Goal: Browse casually: Explore the website without a specific task or goal

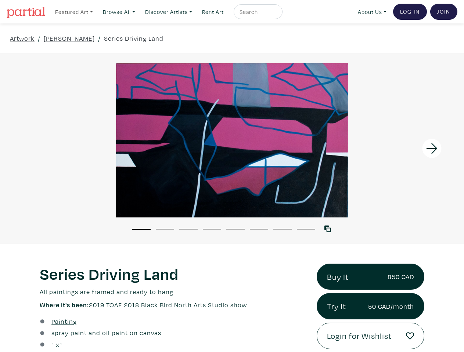
click at [75, 11] on link "Featured Art" at bounding box center [74, 11] width 44 height 15
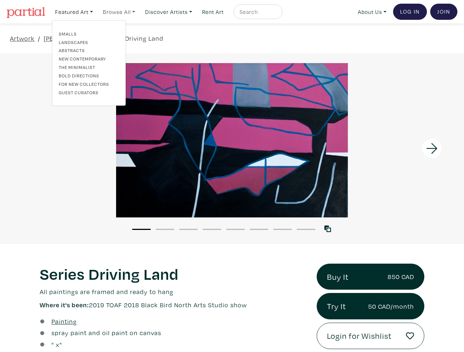
click at [121, 11] on link "Browse All" at bounding box center [118, 11] width 39 height 15
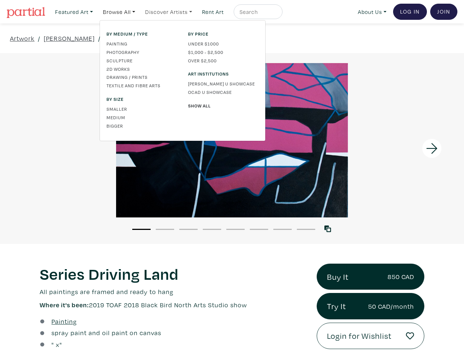
click at [172, 11] on link "Discover Artists" at bounding box center [169, 11] width 54 height 15
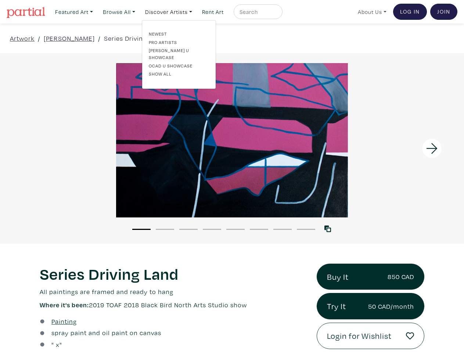
click at [370, 11] on link "About Us" at bounding box center [371, 11] width 35 height 15
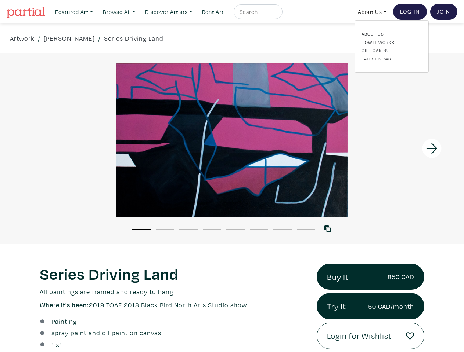
click at [406, 148] on div at bounding box center [406, 148] width 116 height 191
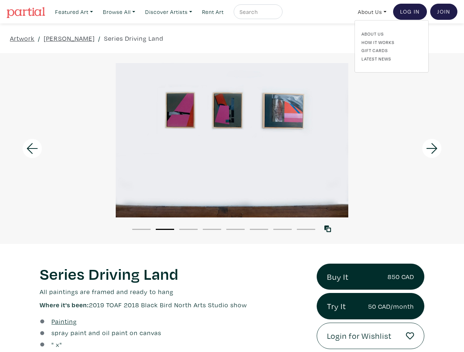
click at [141, 229] on button "1" at bounding box center [141, 229] width 18 height 1
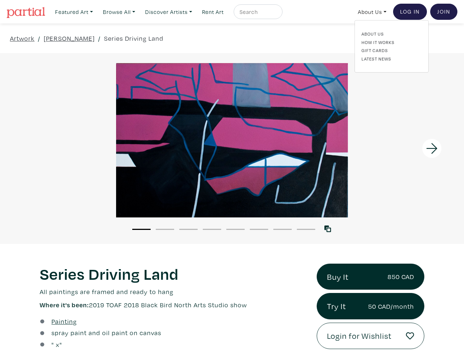
click at [165, 229] on button "2" at bounding box center [165, 229] width 18 height 1
click at [188, 229] on button "3" at bounding box center [188, 229] width 18 height 1
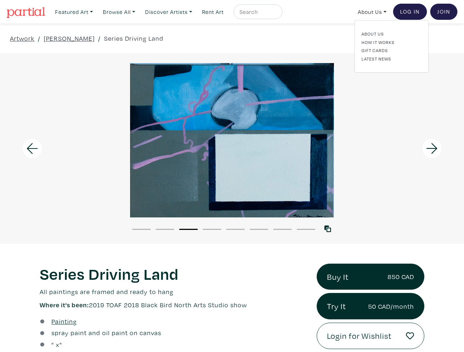
click at [212, 229] on button "4" at bounding box center [212, 229] width 18 height 1
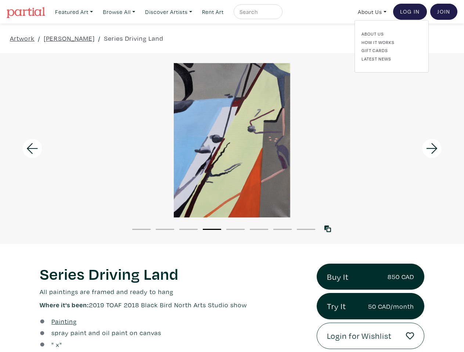
click at [235, 229] on button "5" at bounding box center [235, 229] width 18 height 1
